Goal: Task Accomplishment & Management: Use online tool/utility

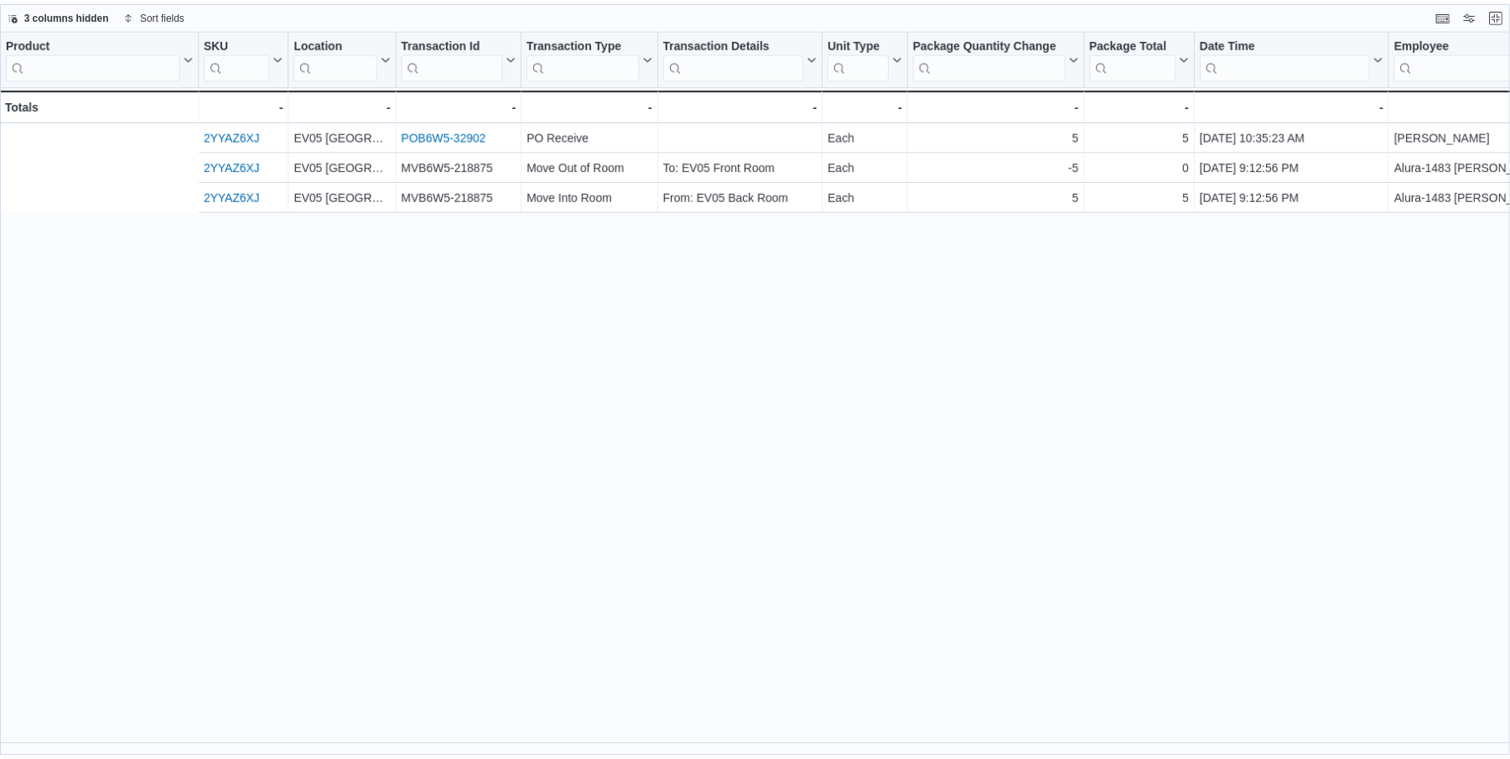
scroll to position [0, 320]
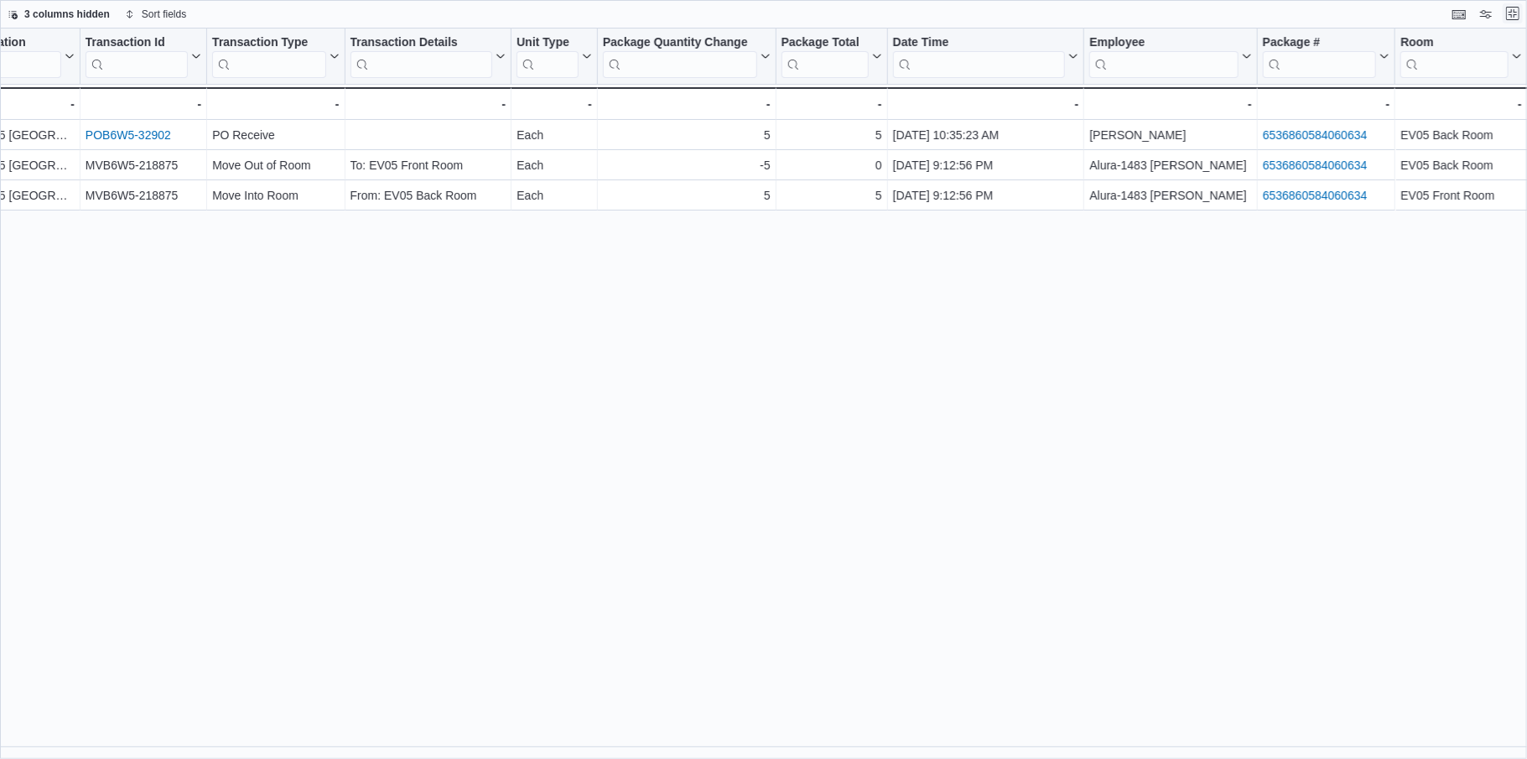
click at [1511, 13] on button "Exit fullscreen" at bounding box center [1512, 13] width 20 height 20
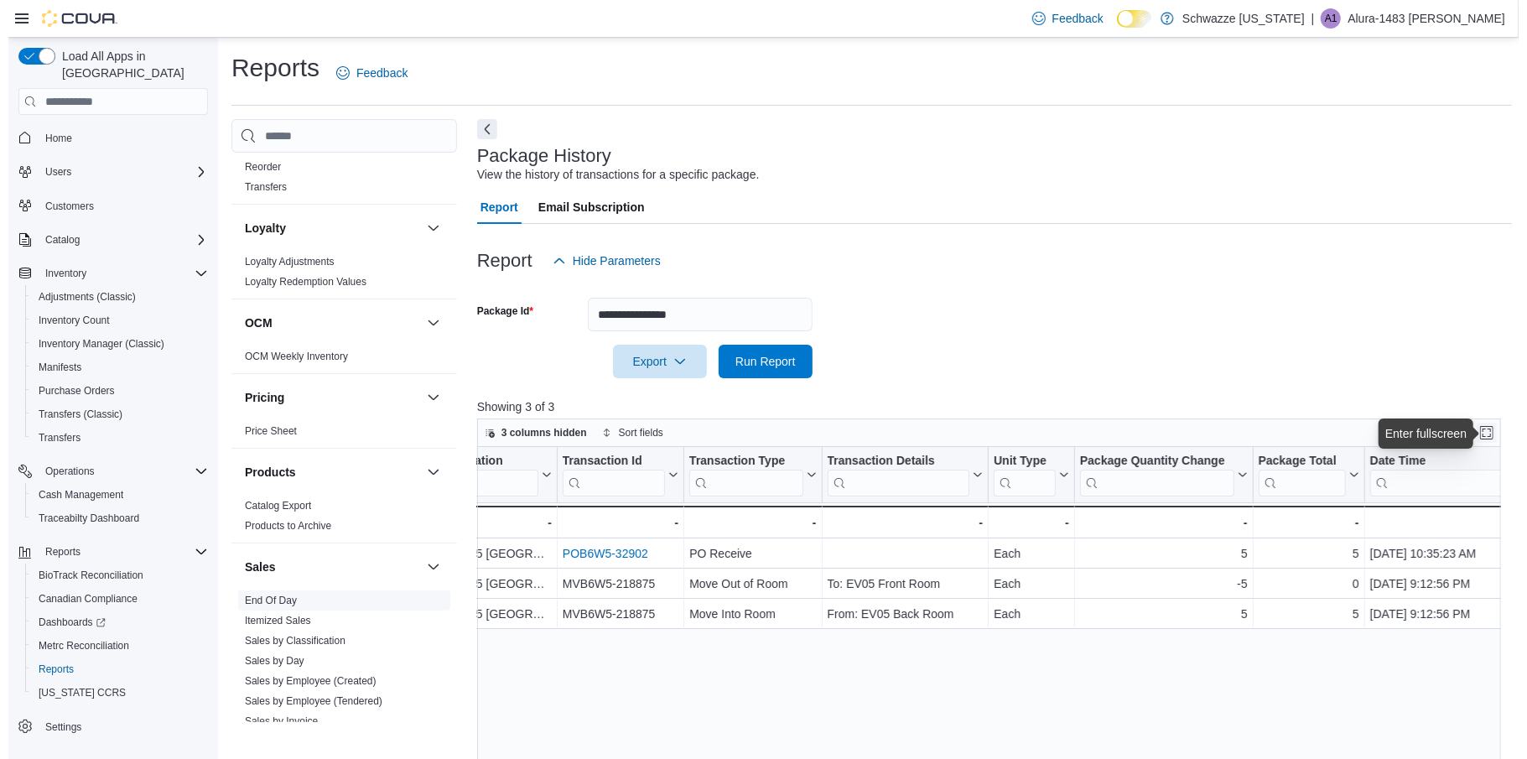
scroll to position [754, 0]
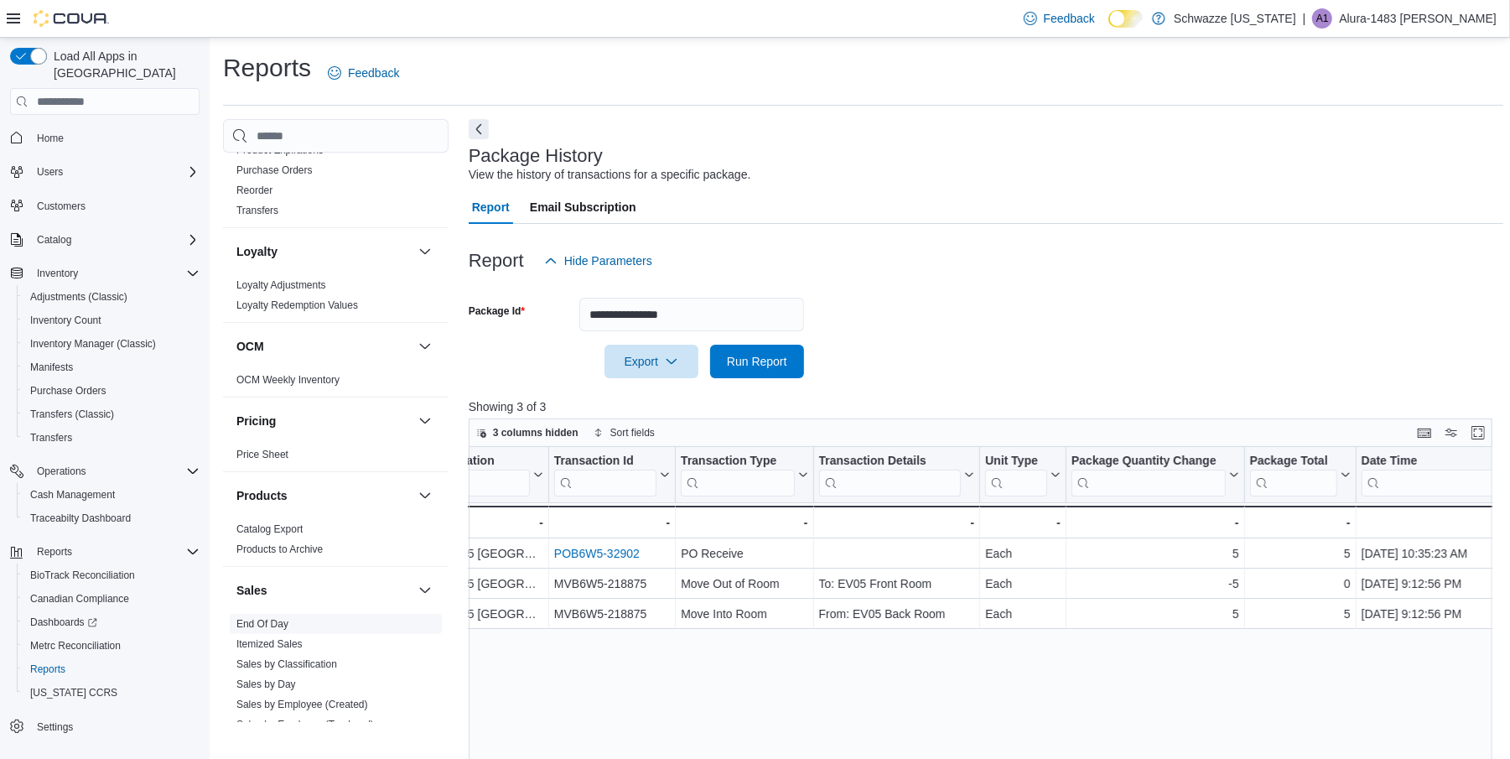
click at [262, 624] on link "End Of Day" at bounding box center [262, 624] width 52 height 12
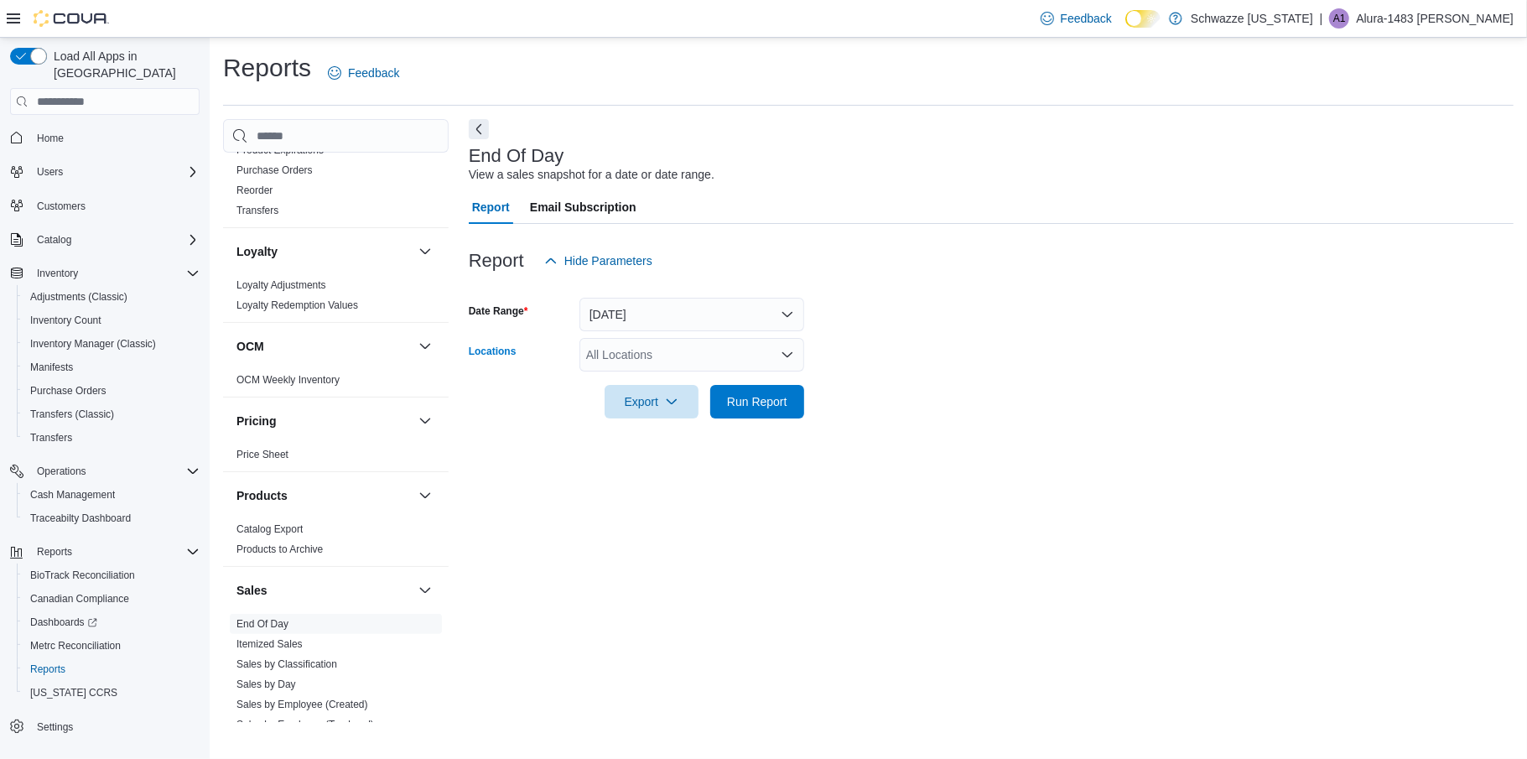
click at [785, 350] on icon "Open list of options" at bounding box center [786, 354] width 13 height 13
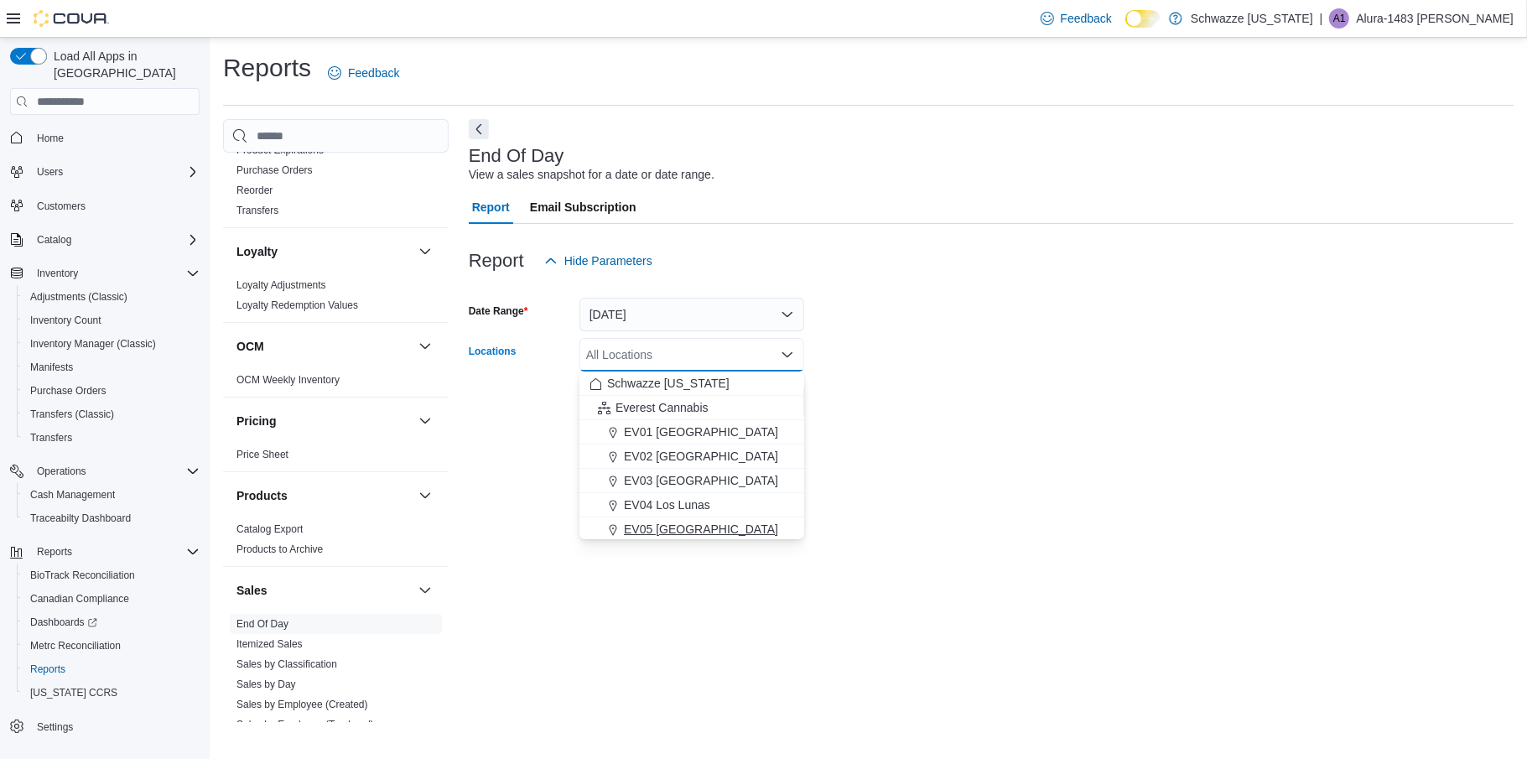
click at [712, 530] on div "EV05 [GEOGRAPHIC_DATA]" at bounding box center [691, 529] width 205 height 17
click at [1252, 326] on form "Date Range [DATE] Locations EV05 [GEOGRAPHIC_DATA] Combo box. Selected. EV05 [G…" at bounding box center [991, 347] width 1045 height 141
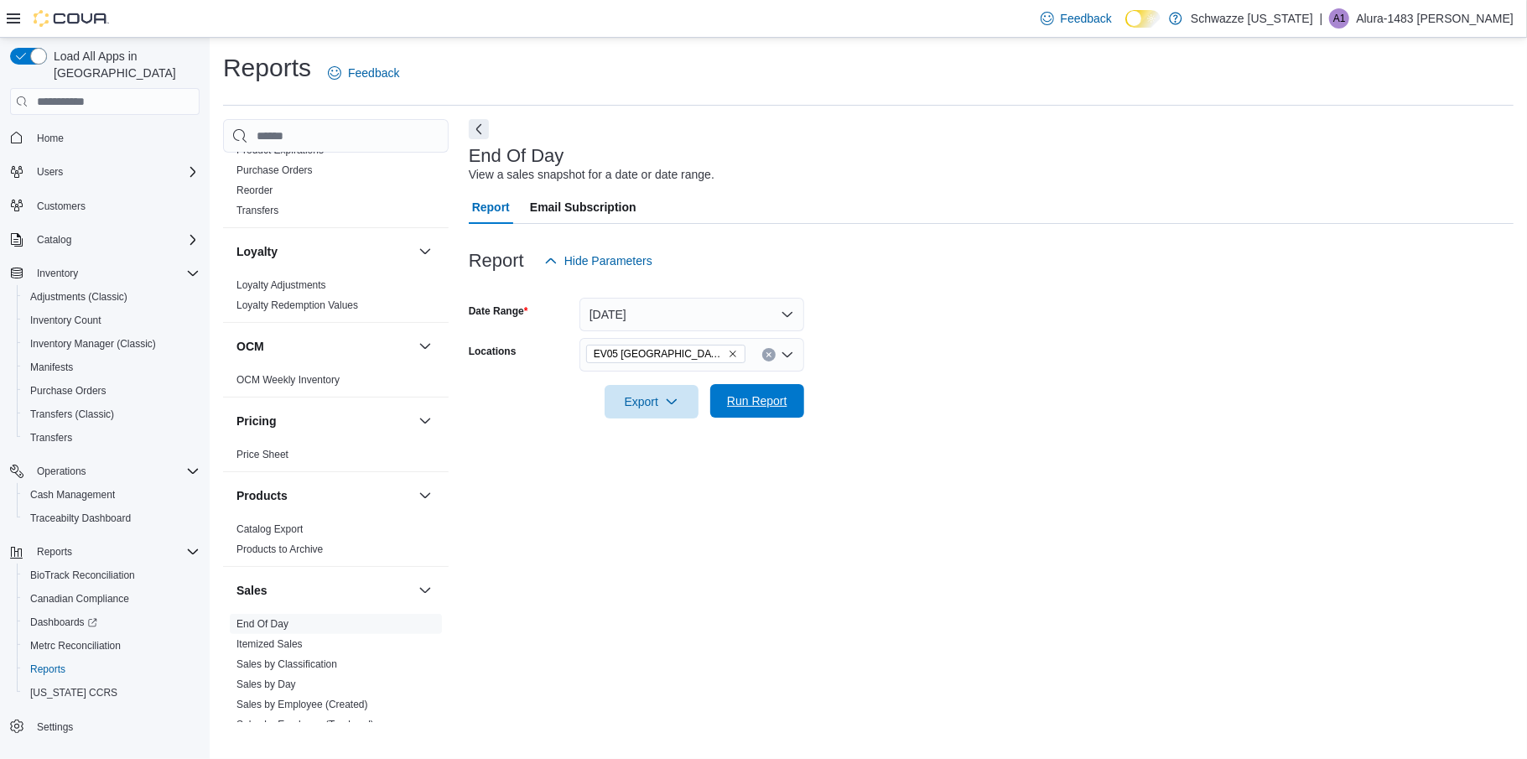
click at [778, 397] on span "Run Report" at bounding box center [757, 400] width 60 height 17
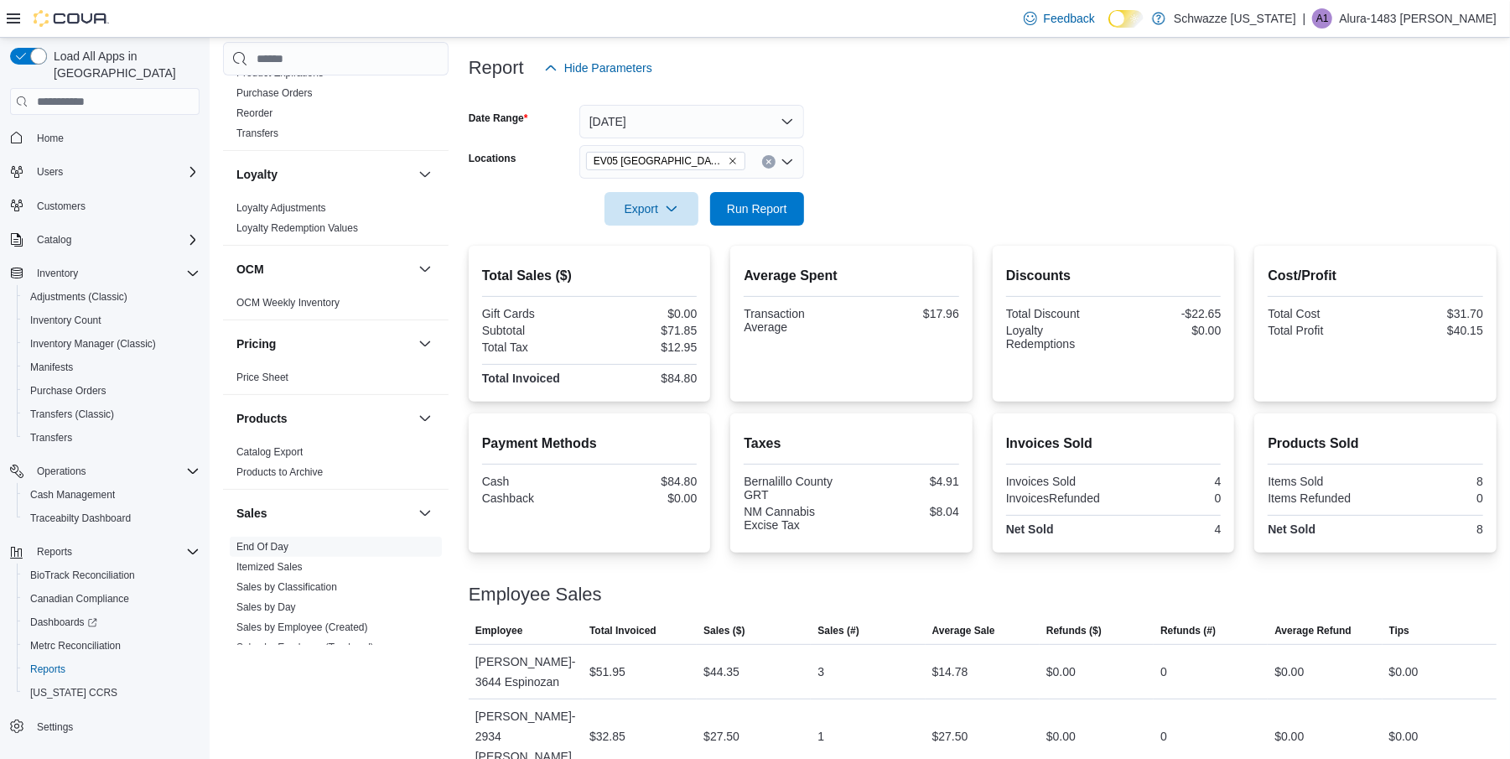
scroll to position [202, 0]
